Goal: Information Seeking & Learning: Learn about a topic

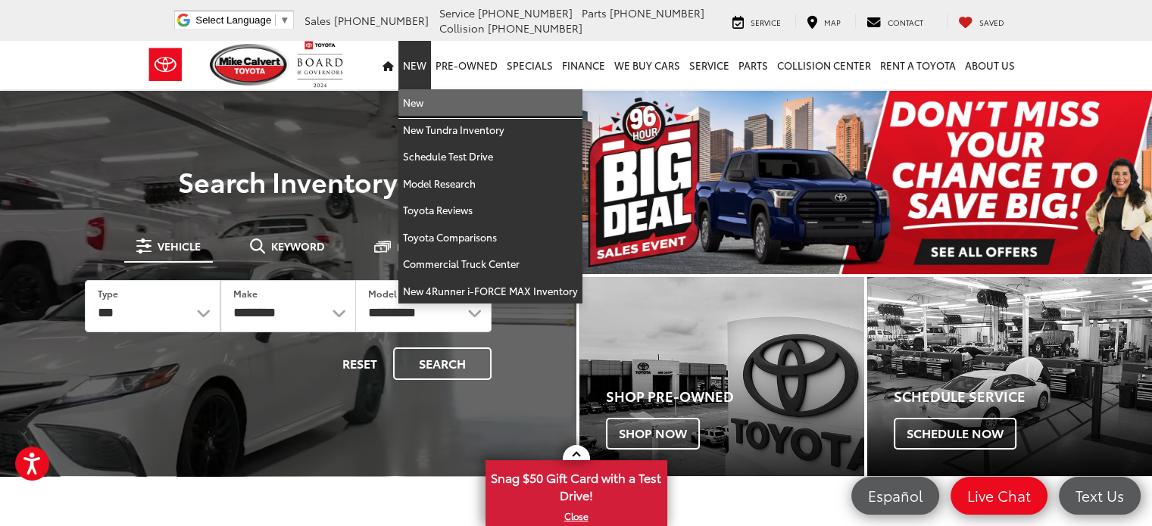
click at [423, 98] on link "New" at bounding box center [490, 102] width 184 height 27
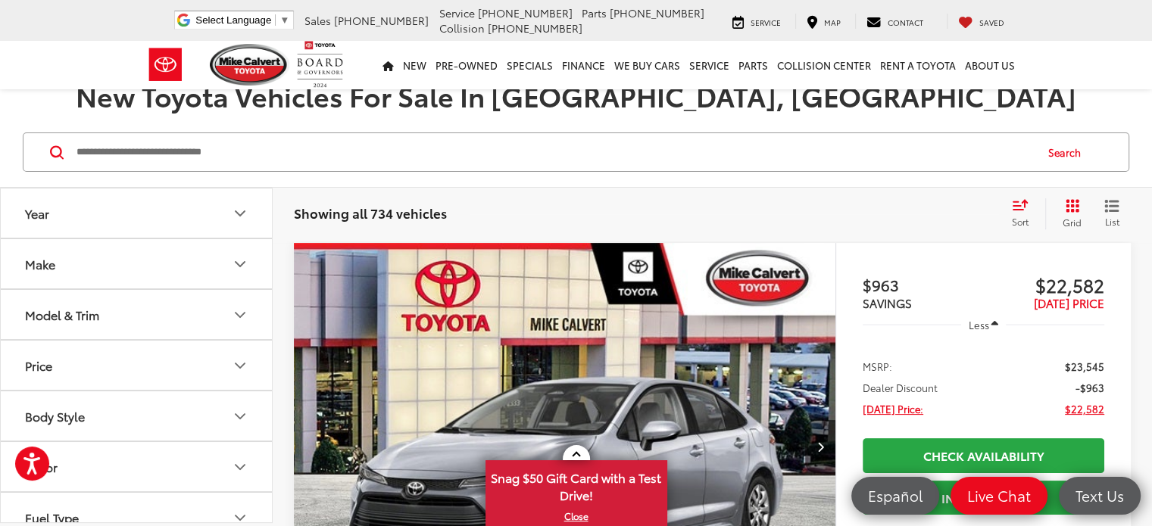
click at [243, 310] on icon "Model & Trim" at bounding box center [240, 315] width 18 height 18
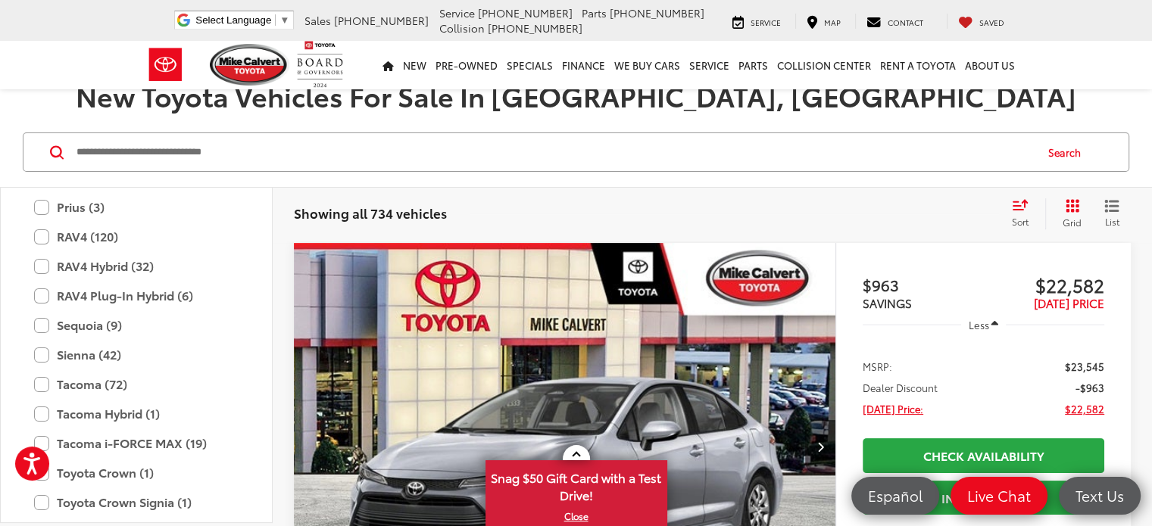
scroll to position [736, 0]
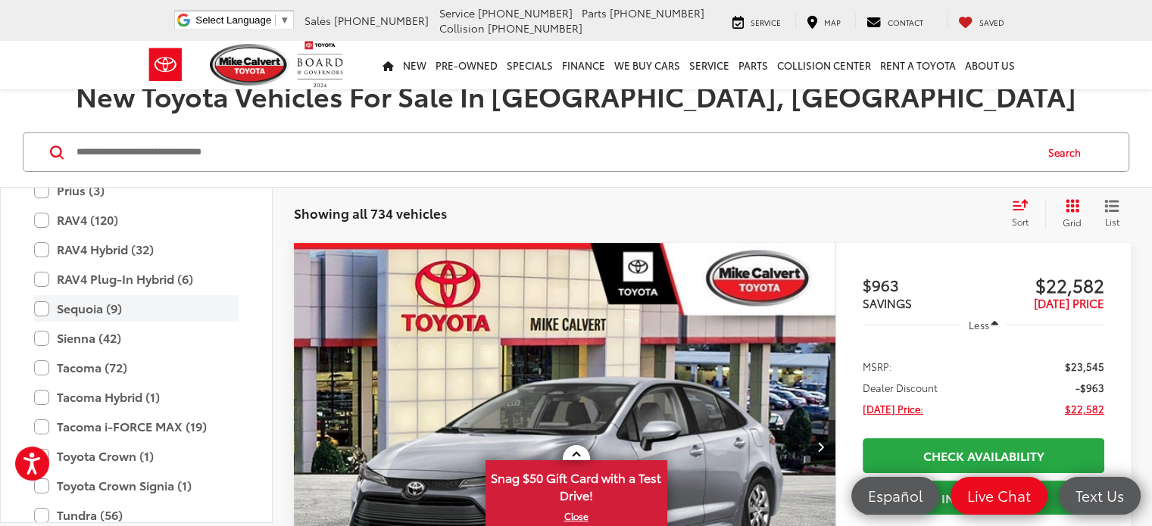
click at [36, 305] on label "Sequoia (9)" at bounding box center [136, 308] width 204 height 27
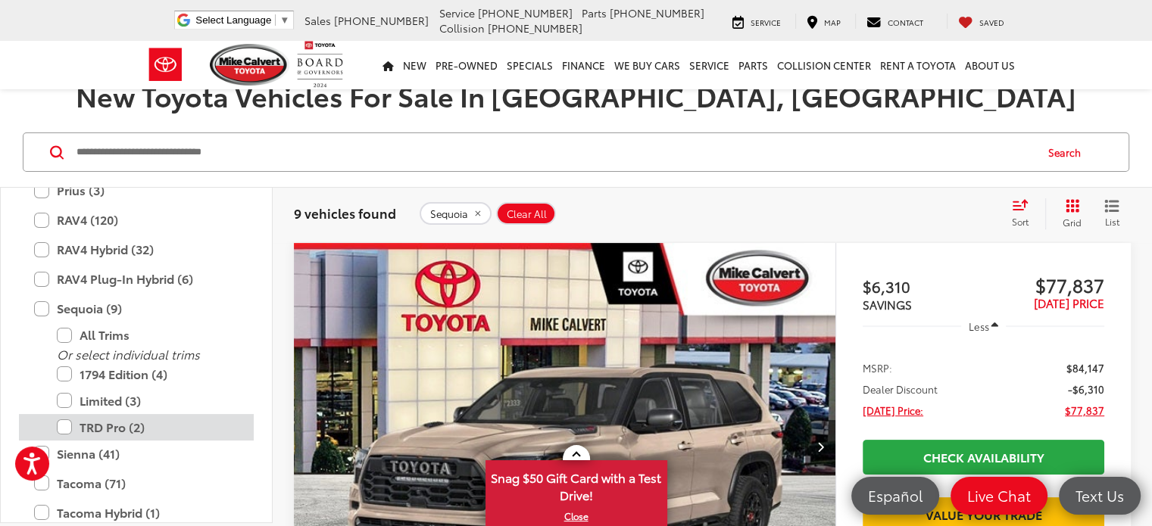
click at [66, 429] on label "TRD Pro (2)" at bounding box center [148, 427] width 182 height 27
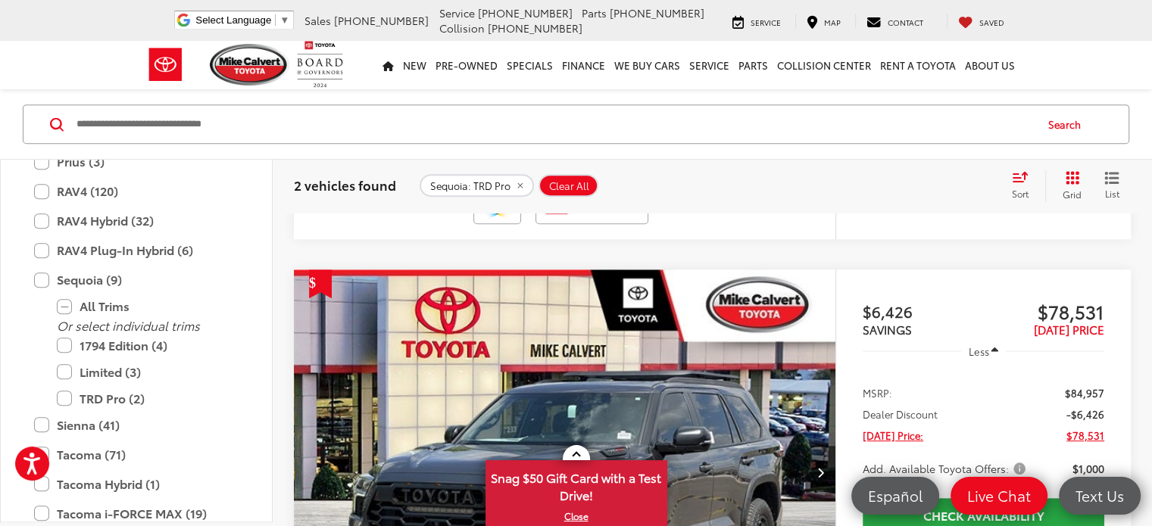
scroll to position [788, 0]
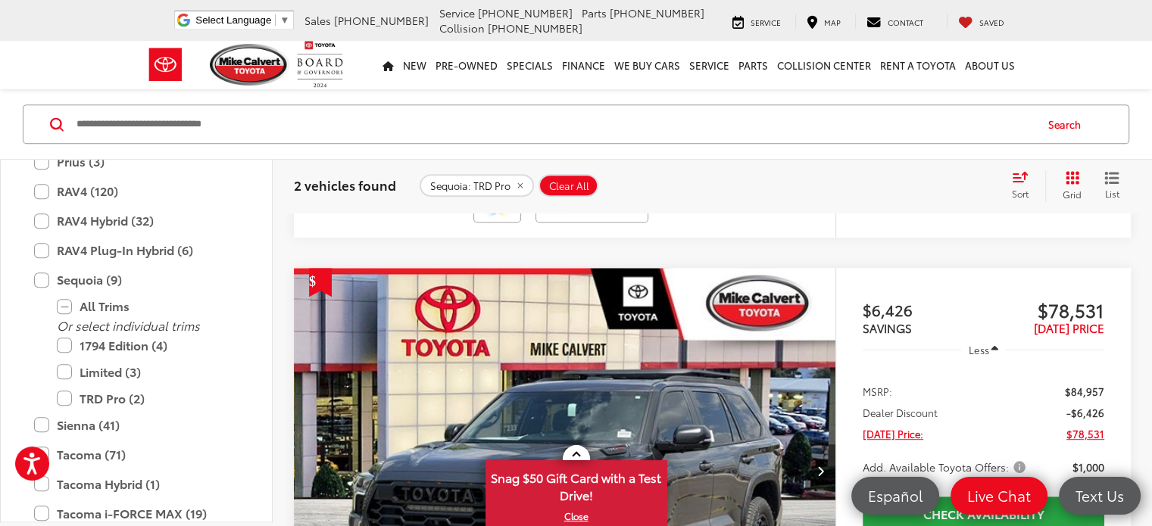
click at [816, 466] on icon "Next image" at bounding box center [819, 471] width 7 height 11
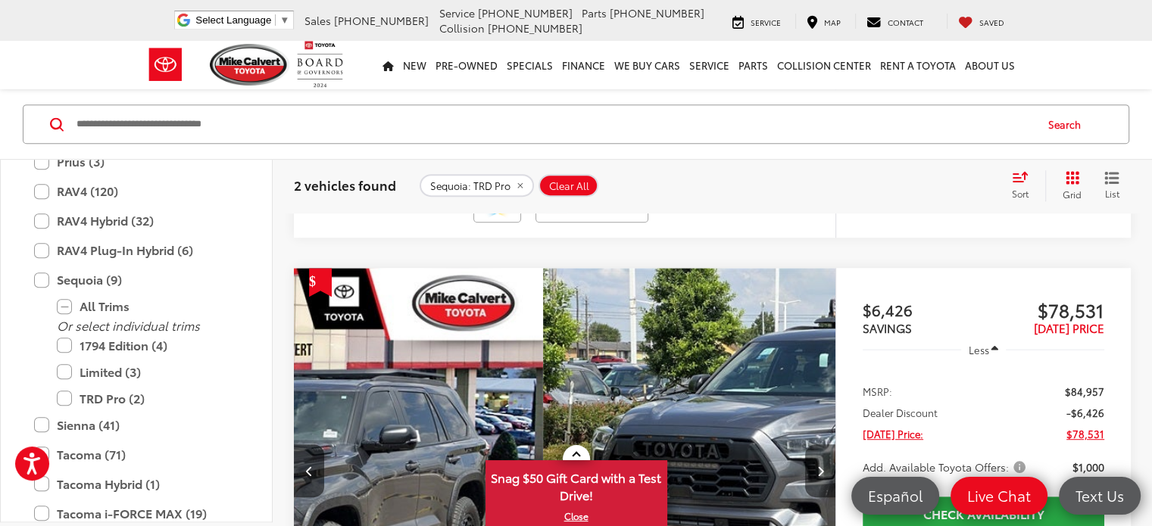
click at [816, 466] on icon "Next image" at bounding box center [819, 471] width 7 height 11
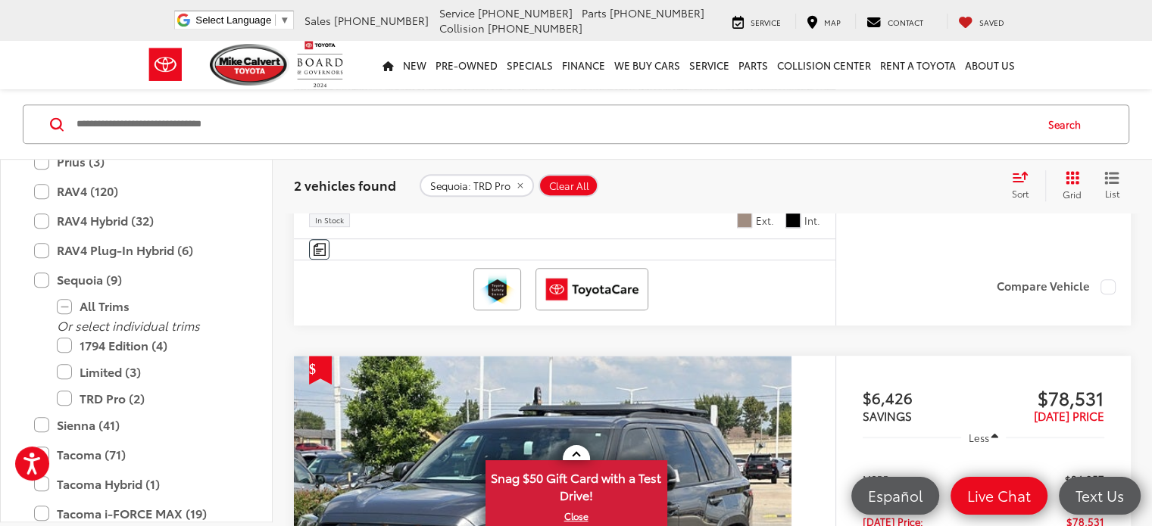
scroll to position [709, 0]
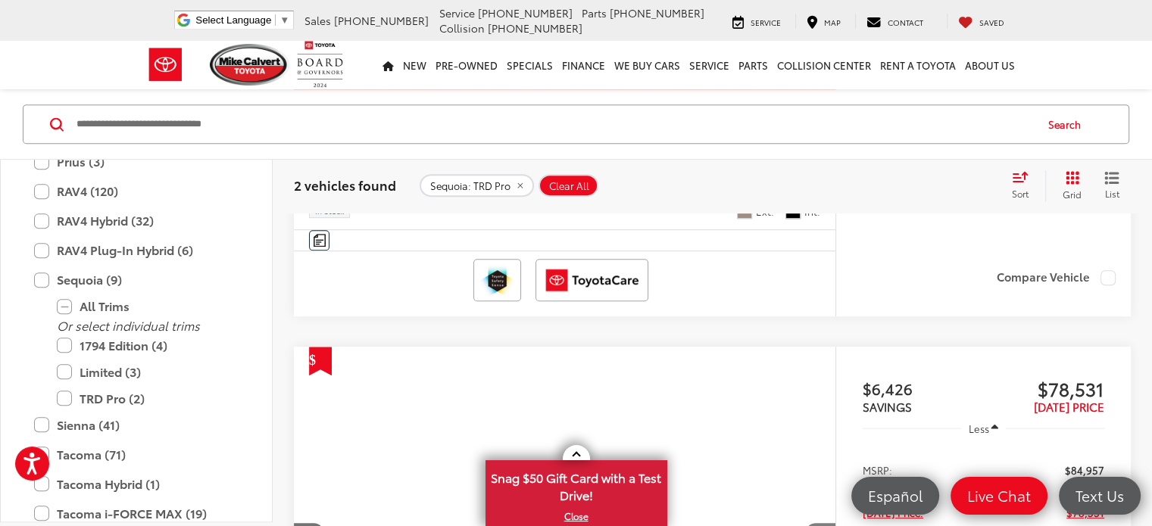
scroll to position [0, 1178]
